Goal: Communication & Community: Answer question/provide support

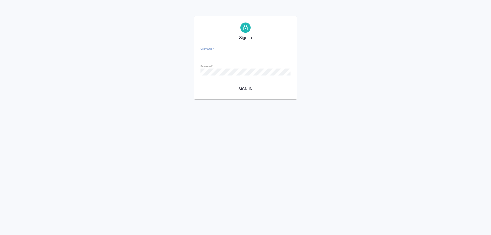
type input "[EMAIL_ADDRESS][DOMAIN_NAME]"
click at [243, 90] on span "Sign in" at bounding box center [246, 89] width 82 height 6
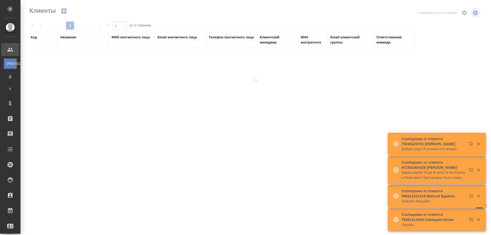
select select "RU"
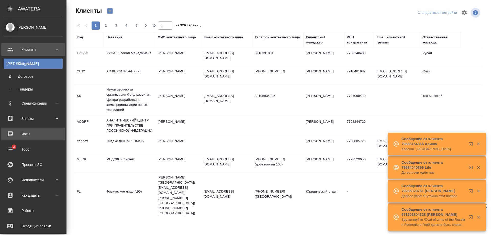
click at [28, 135] on div "Чаты" at bounding box center [33, 134] width 59 height 8
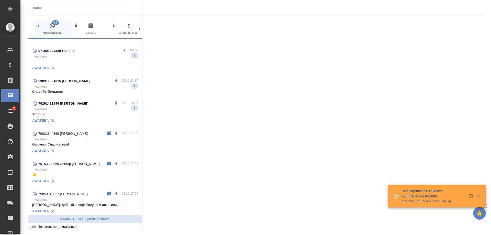
scroll to position [51, 0]
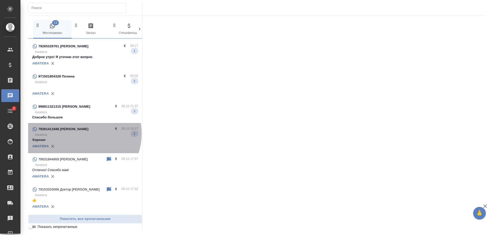
click at [78, 134] on p "Awatera" at bounding box center [86, 134] width 103 height 5
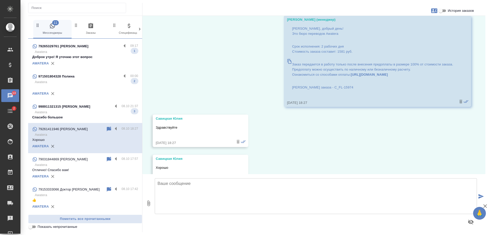
scroll to position [43, 0]
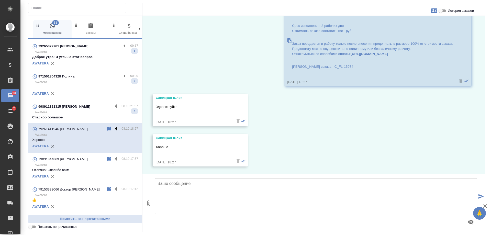
click at [113, 128] on label at bounding box center [117, 129] width 9 height 6
click at [0, 0] on input "checkbox" at bounding box center [0, 0] width 0 height 0
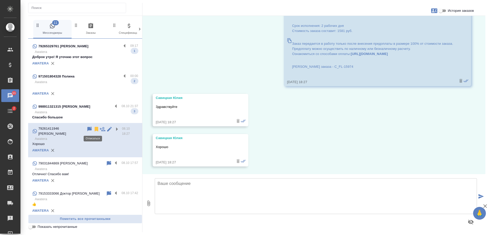
click at [95, 127] on icon at bounding box center [97, 129] width 4 height 5
click at [89, 113] on p "Awatera" at bounding box center [86, 112] width 103 height 5
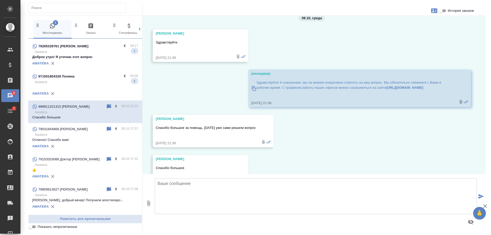
scroll to position [712, 0]
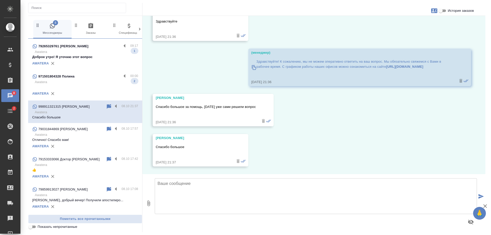
click at [470, 8] on label "История заказов" at bounding box center [456, 11] width 36 height 6
click at [450, 8] on input "История заказов" at bounding box center [441, 11] width 18 height 6
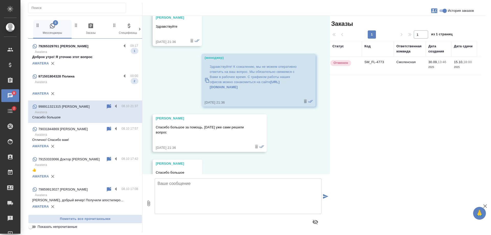
click at [470, 8] on label "История заказов" at bounding box center [456, 11] width 36 height 6
click at [454, 8] on input "История заказов" at bounding box center [445, 11] width 18 height 6
checkbox input "false"
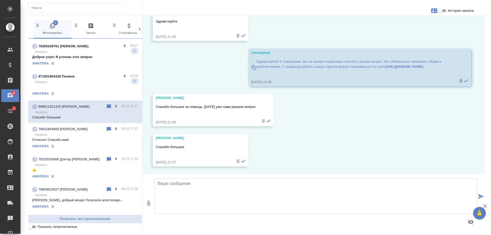
click at [212, 181] on textarea at bounding box center [316, 196] width 323 height 36
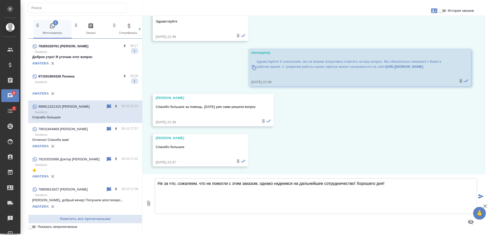
type textarea "Не за что, сожалеем, что не помогли с этим заказом, однако надеемся на дальнейш…"
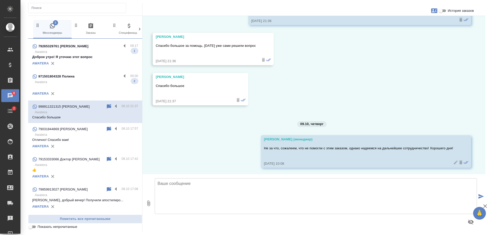
click at [56, 87] on p at bounding box center [85, 87] width 106 height 5
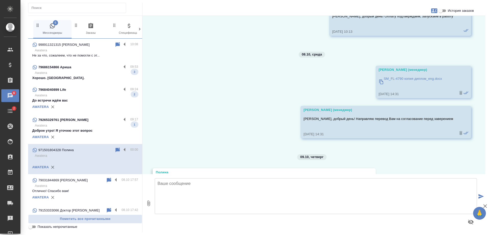
scroll to position [368, 0]
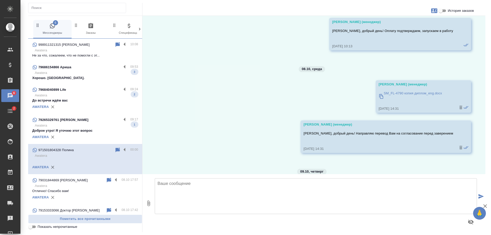
click at [390, 96] on p "SM_FL-4790 копия диплом_eng.docx" at bounding box center [413, 93] width 58 height 5
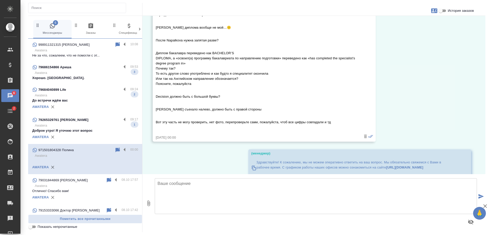
scroll to position [555, 0]
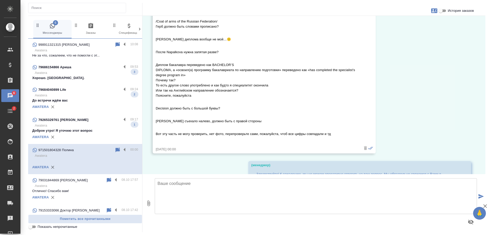
click at [463, 8] on span "История заказов" at bounding box center [461, 10] width 26 height 5
click at [450, 8] on input "История заказов" at bounding box center [441, 11] width 18 height 6
checkbox input "true"
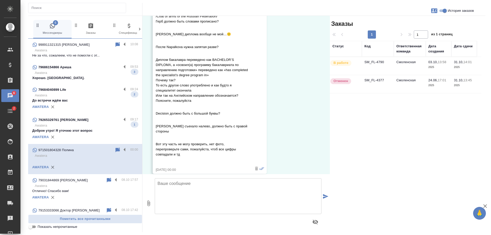
click at [388, 65] on td "SM_FL-4790" at bounding box center [378, 66] width 32 height 18
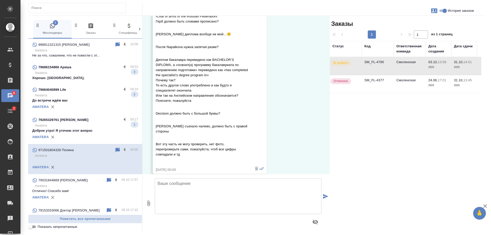
click at [388, 65] on td "SM_FL-4790" at bounding box center [378, 66] width 32 height 18
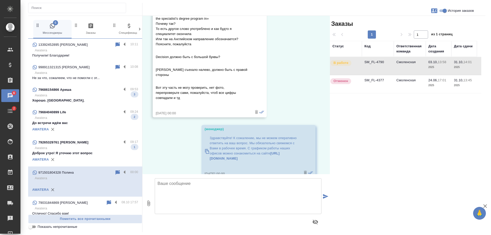
scroll to position [790, 0]
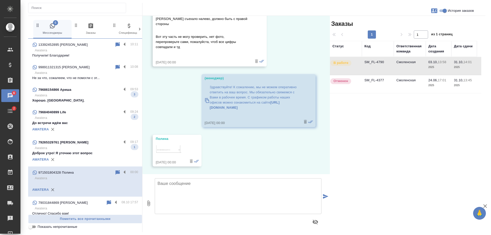
click at [200, 185] on textarea at bounding box center [238, 196] width 167 height 36
type textarea "Полина, доброе утро! Передам Ваши комментарии переводчику и вернусь с ответом"
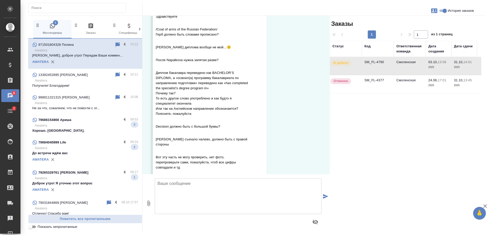
scroll to position [657, 0]
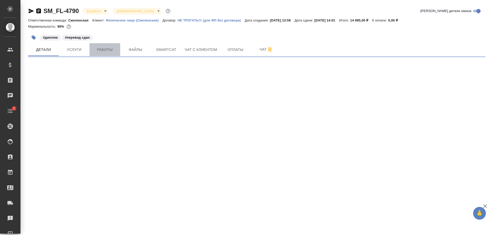
click at [104, 51] on span "Работы" at bounding box center [105, 50] width 25 height 6
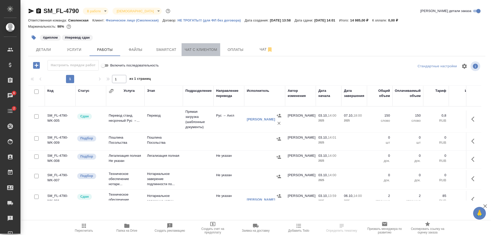
click at [212, 50] on span "Чат с клиентом" at bounding box center [201, 50] width 33 height 6
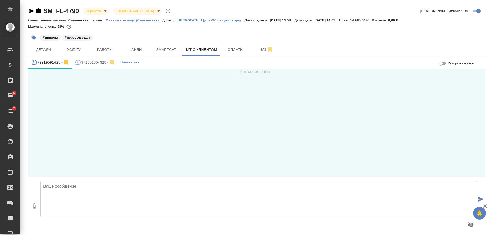
click at [90, 63] on div "971501804328 -" at bounding box center [95, 62] width 40 height 6
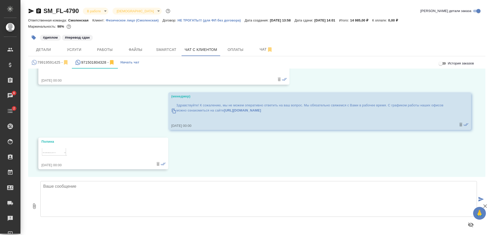
scroll to position [651, 0]
click at [48, 150] on img at bounding box center [54, 153] width 26 height 10
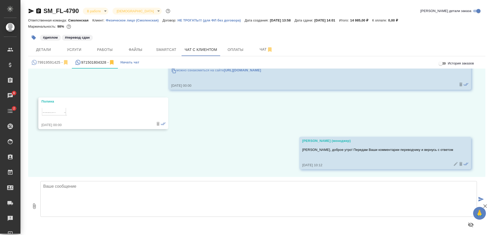
scroll to position [691, 0]
click at [30, 10] on icon "button" at bounding box center [31, 11] width 5 height 5
click at [30, 8] on icon "button" at bounding box center [31, 11] width 6 height 6
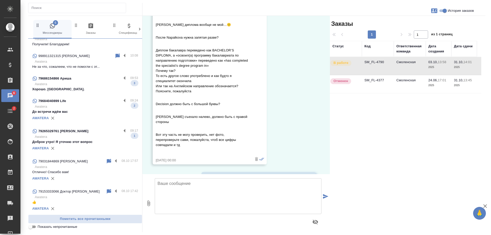
scroll to position [77, 0]
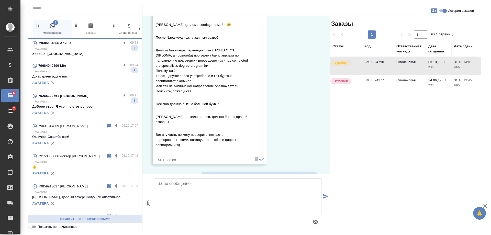
click at [80, 102] on p "Awatera" at bounding box center [86, 101] width 103 height 5
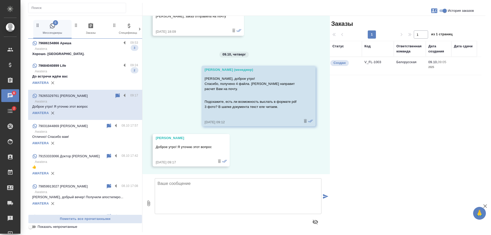
scroll to position [148, 0]
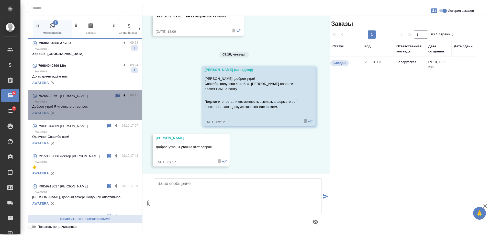
click at [122, 94] on label at bounding box center [126, 96] width 9 height 6
click at [0, 0] on input "checkbox" at bounding box center [0, 0] width 0 height 0
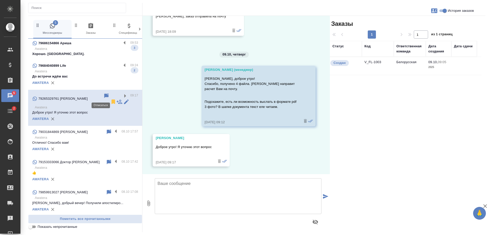
click at [110, 99] on icon at bounding box center [113, 102] width 6 height 6
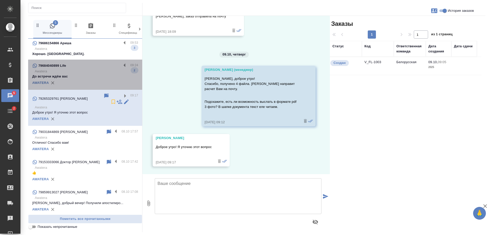
click at [94, 78] on p "До встречи ждём вас" at bounding box center [85, 76] width 106 height 5
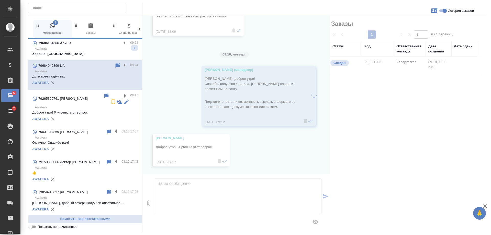
scroll to position [323, 0]
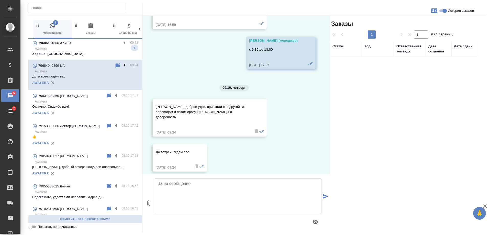
click at [123, 66] on label at bounding box center [126, 66] width 9 height 6
click at [0, 0] on input "checkbox" at bounding box center [0, 0] width 0 height 0
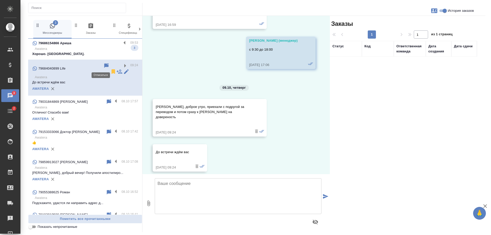
click at [112, 69] on icon at bounding box center [114, 71] width 4 height 5
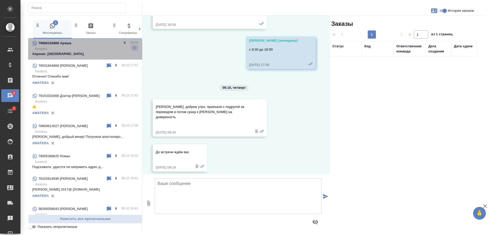
click at [95, 50] on p "Awatera" at bounding box center [86, 48] width 103 height 5
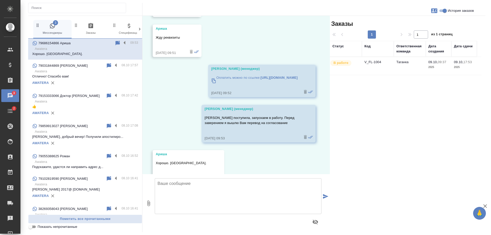
scroll to position [693, 0]
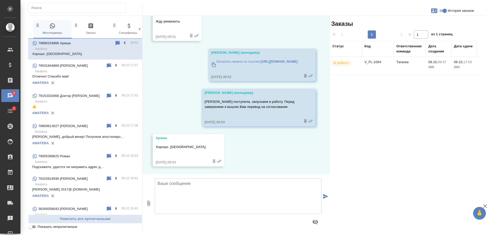
click at [120, 40] on div "79686154866 Ариша 09:53 Awatera Хорошо. Благодарю." at bounding box center [85, 48] width 114 height 23
click at [122, 41] on label at bounding box center [126, 43] width 9 height 6
click at [0, 0] on input "checkbox" at bounding box center [0, 0] width 0 height 0
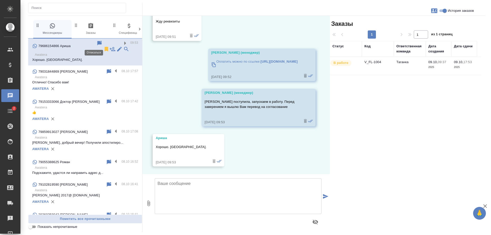
click at [105, 47] on icon at bounding box center [107, 49] width 4 height 5
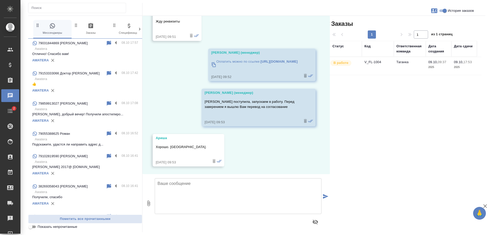
scroll to position [54, 0]
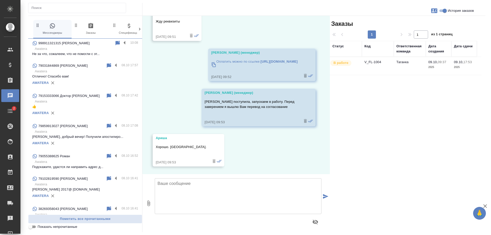
click at [471, 10] on span "История заказов" at bounding box center [461, 10] width 26 height 5
click at [454, 10] on input "История заказов" at bounding box center [445, 11] width 18 height 6
checkbox input "false"
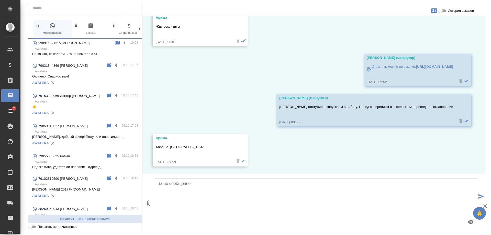
scroll to position [626, 0]
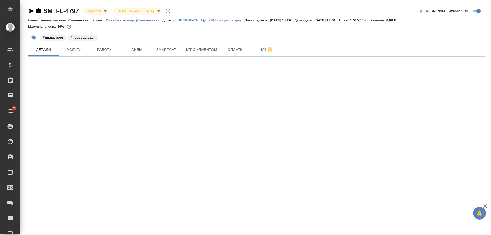
select select "RU"
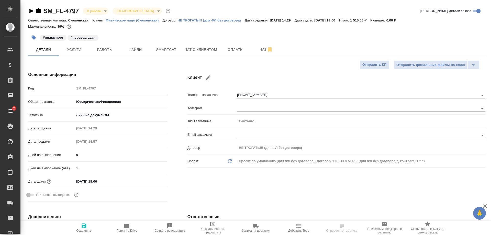
type textarea "x"
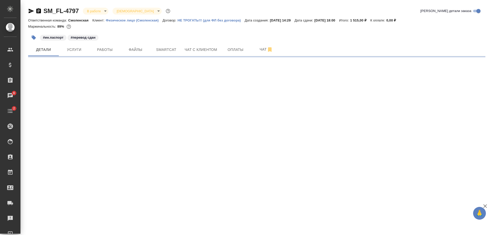
select select "RU"
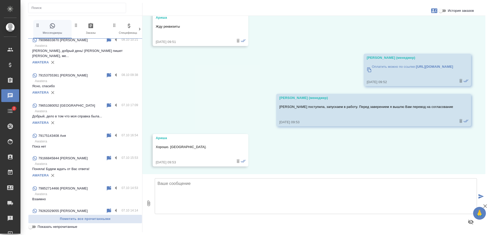
scroll to position [745, 0]
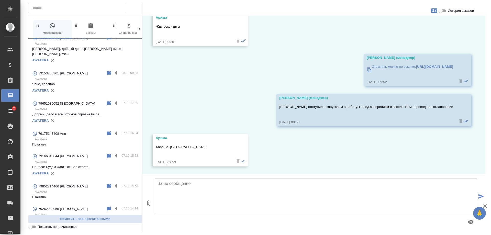
click at [76, 76] on p "79153755361 Владимиров Игорь Леонидович" at bounding box center [62, 73] width 49 height 5
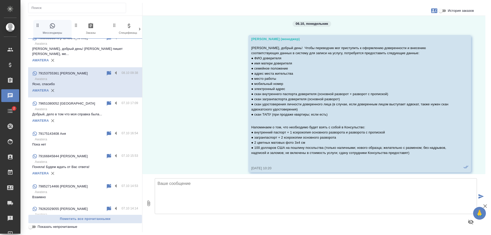
scroll to position [640, 0]
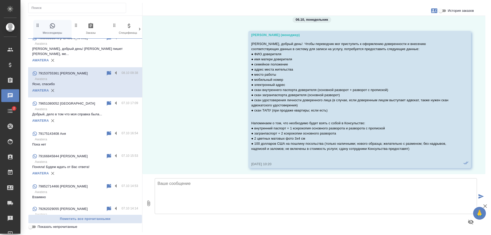
click at [449, 13] on span "История заказов" at bounding box center [461, 10] width 26 height 5
click at [449, 13] on input "История заказов" at bounding box center [441, 11] width 18 height 6
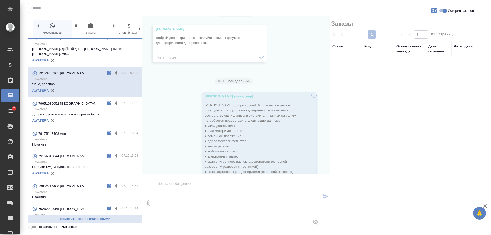
scroll to position [701, 0]
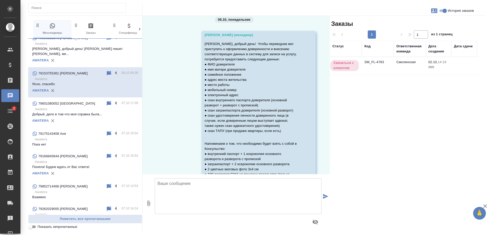
click at [392, 68] on td "SM_FL-4783" at bounding box center [378, 66] width 32 height 18
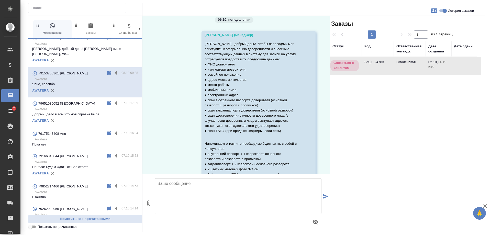
click at [392, 68] on td "SM_FL-4783" at bounding box center [378, 66] width 32 height 18
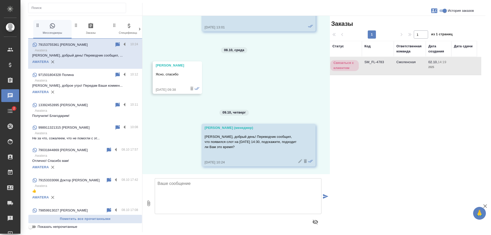
scroll to position [1418, 0]
click at [469, 9] on span "История заказов" at bounding box center [461, 10] width 26 height 5
click at [454, 9] on input "История заказов" at bounding box center [445, 11] width 18 height 6
checkbox input "false"
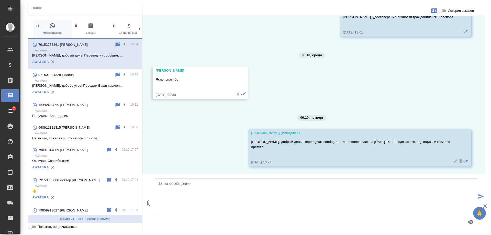
scroll to position [1264, 0]
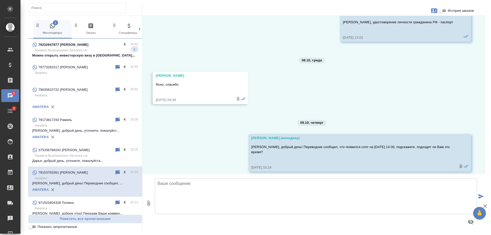
click at [86, 56] on p "Можно открыть инвесторскую визу в недвиж..." at bounding box center [85, 55] width 106 height 5
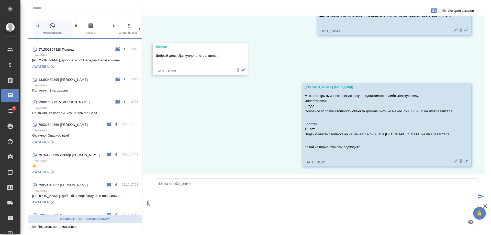
scroll to position [154, 0]
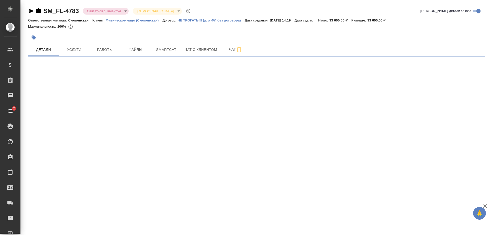
select select "RU"
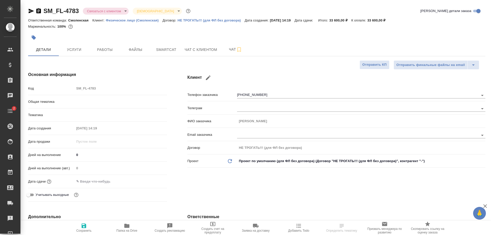
type textarea "x"
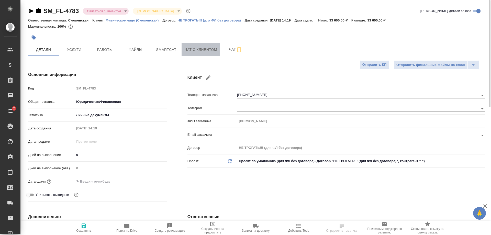
click at [191, 48] on span "Чат с клиентом" at bounding box center [201, 50] width 33 height 6
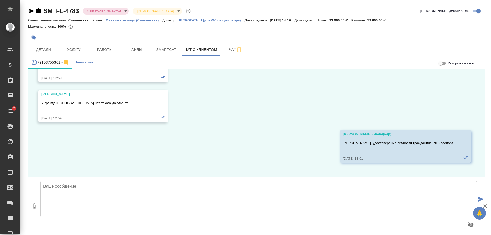
scroll to position [1216, 0]
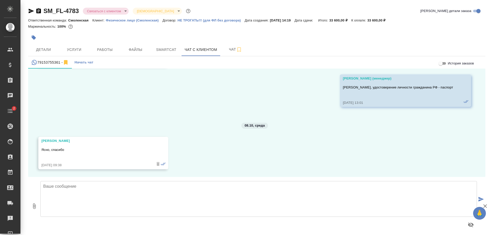
click at [99, 203] on textarea at bounding box center [258, 199] width 437 height 36
type textarea "[PERSON_NAME], добрый день! Переводчик сообщил, что появился слот на [DATE] 14:…"
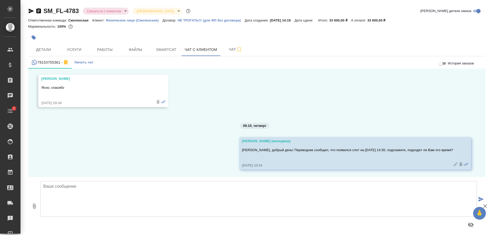
scroll to position [1278, 0]
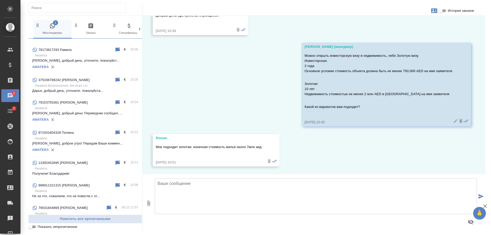
scroll to position [102, 0]
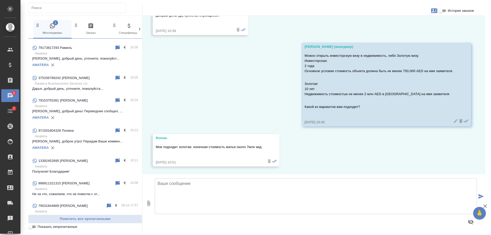
click at [84, 114] on p "[PERSON_NAME], добрый день! Переводчик сообщил, ..." at bounding box center [85, 111] width 106 height 5
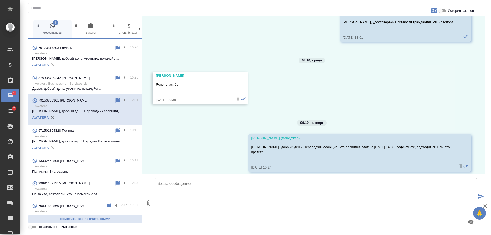
click at [81, 139] on p "Awatera" at bounding box center [86, 136] width 103 height 5
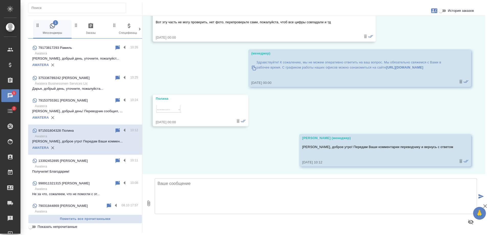
scroll to position [672, 0]
click at [143, 205] on button "0" at bounding box center [149, 203] width 12 height 58
type input "C:\fakepath\SM_FL-4790 диплом англ.pdf"
click at [178, 190] on textarea at bounding box center [316, 196] width 323 height 36
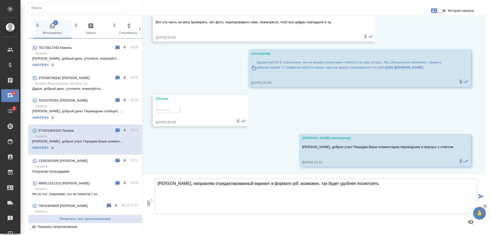
type textarea "Полина, направляю отредактированный вариант в формате pdf, возможно, так будет …"
click at [481, 195] on icon "submit" at bounding box center [481, 196] width 5 height 5
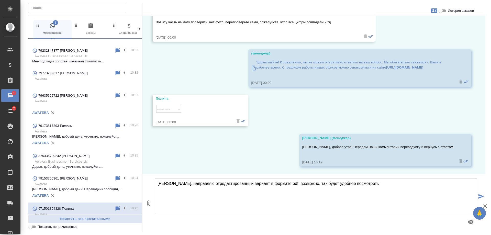
scroll to position [0, 0]
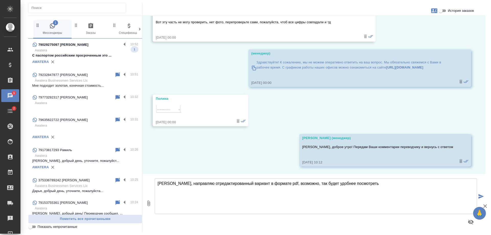
click at [78, 46] on div "79029275097 [PERSON_NAME]" at bounding box center [76, 45] width 89 height 6
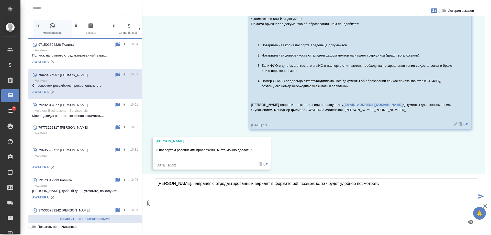
scroll to position [56, 0]
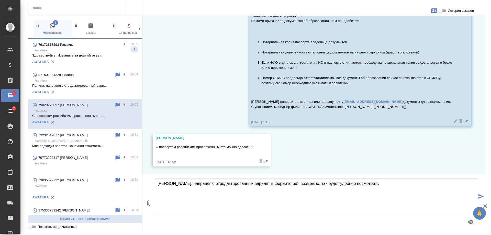
click at [80, 57] on p "Здравствуйте! Извините за долгий ответ..." at bounding box center [85, 55] width 106 height 5
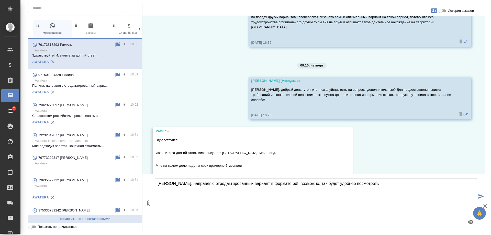
scroll to position [101, 0]
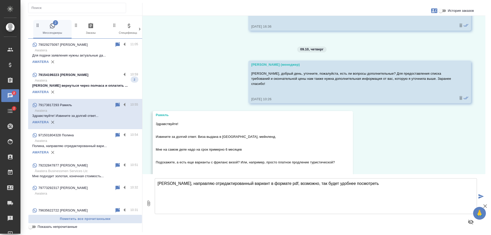
click at [78, 81] on p "Awatera" at bounding box center [86, 80] width 103 height 5
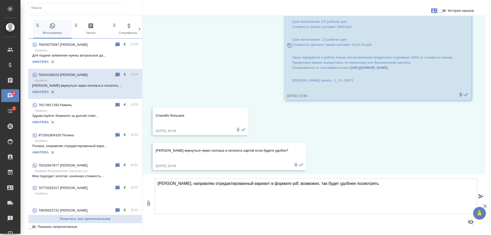
scroll to position [51, 0]
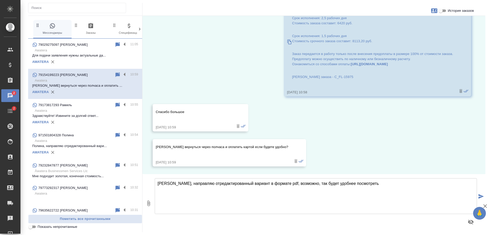
click at [463, 8] on label "История заказов" at bounding box center [456, 11] width 36 height 6
click at [450, 8] on input "История заказов" at bounding box center [441, 11] width 18 height 6
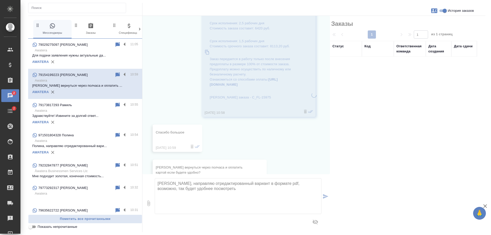
scroll to position [61, 0]
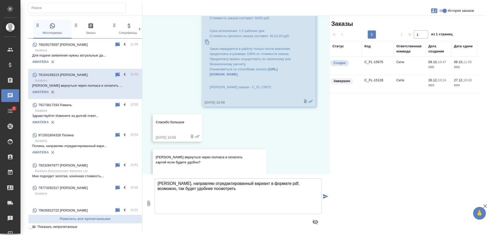
click at [463, 8] on label "История заказов" at bounding box center [456, 11] width 36 height 6
click at [454, 8] on input "История заказов" at bounding box center [445, 11] width 18 height 6
checkbox input "false"
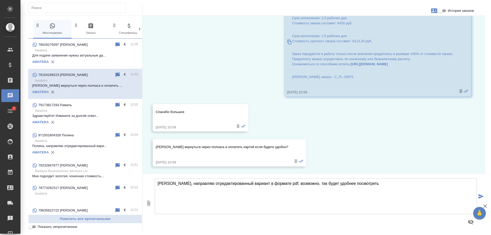
scroll to position [51, 0]
click at [122, 74] on label at bounding box center [126, 75] width 9 height 6
click at [0, 0] on input "checkbox" at bounding box center [0, 0] width 0 height 0
click at [102, 74] on icon at bounding box center [105, 75] width 6 height 6
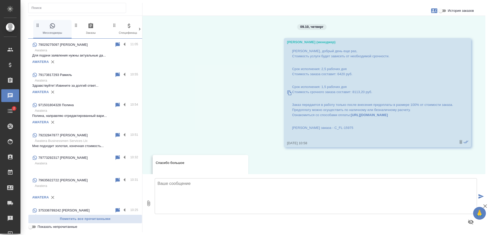
scroll to position [51, 0]
